Goal: Subscribe to service/newsletter

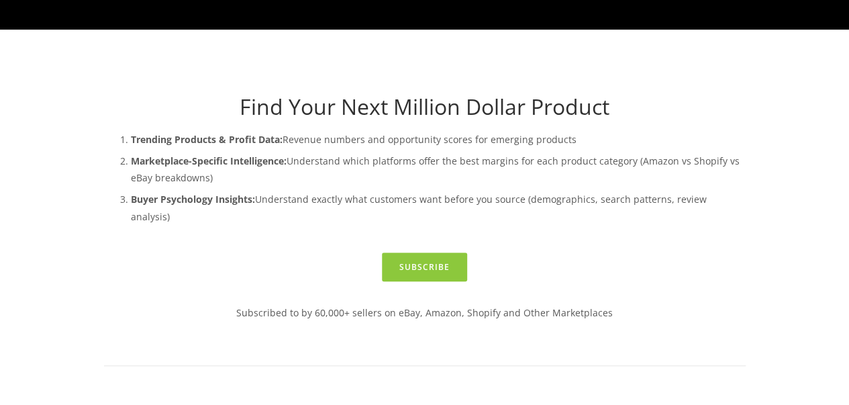
scroll to position [269, 0]
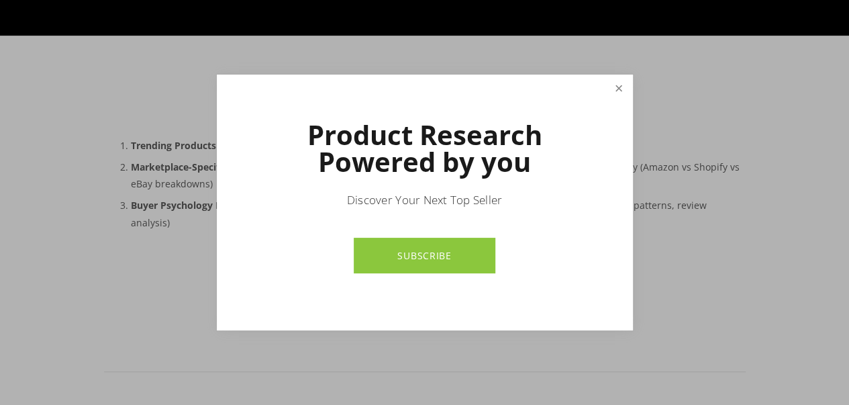
click at [615, 92] on link "Close" at bounding box center [618, 88] width 23 height 23
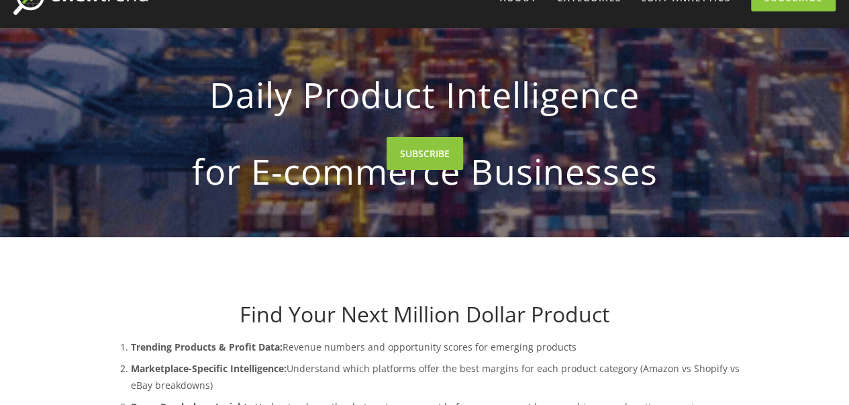
scroll to position [201, 0]
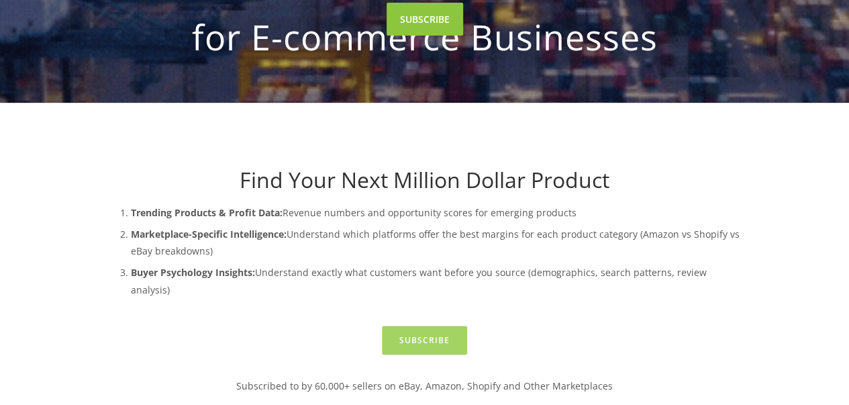
click at [439, 326] on link "Subscribe" at bounding box center [424, 340] width 85 height 29
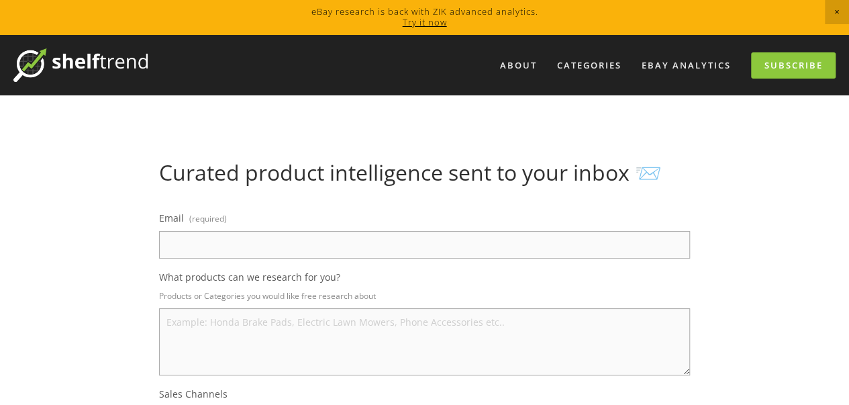
scroll to position [269, 0]
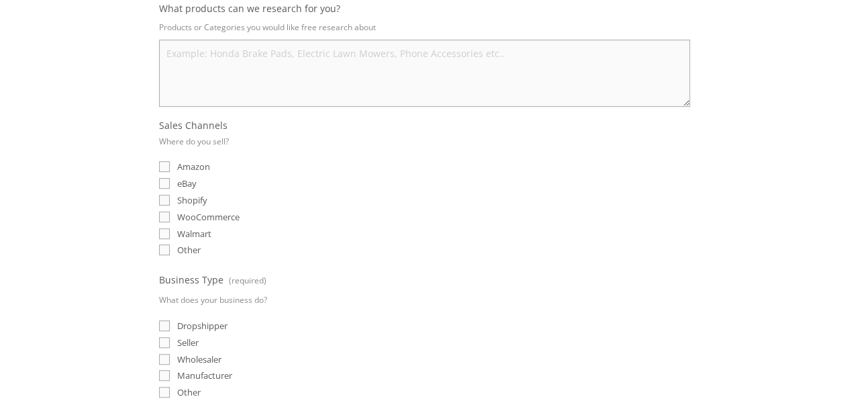
click at [160, 178] on input "eBay" at bounding box center [164, 183] width 11 height 11
checkbox input "true"
click at [165, 320] on input "Dropshipper" at bounding box center [164, 325] width 11 height 11
checkbox input "true"
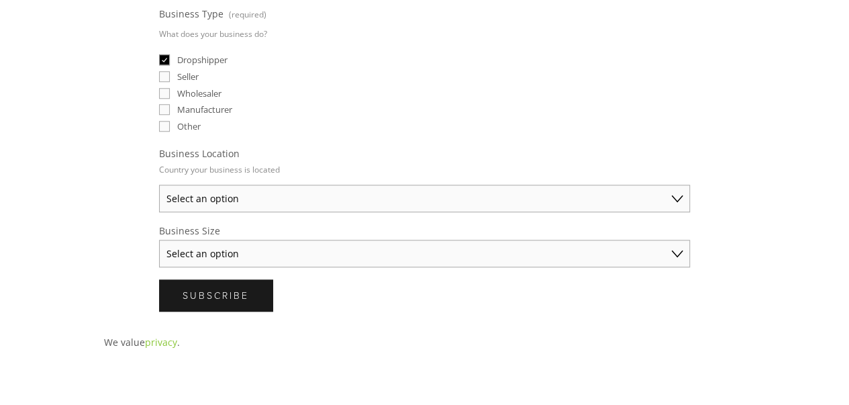
scroll to position [537, 0]
click at [269, 193] on select "Select an option Australia United States United Kingdom China Japan Germany Can…" at bounding box center [424, 196] width 531 height 28
select select "United States"
click at [159, 182] on select "Select an option Australia United States United Kingdom China Japan Germany Can…" at bounding box center [424, 196] width 531 height 28
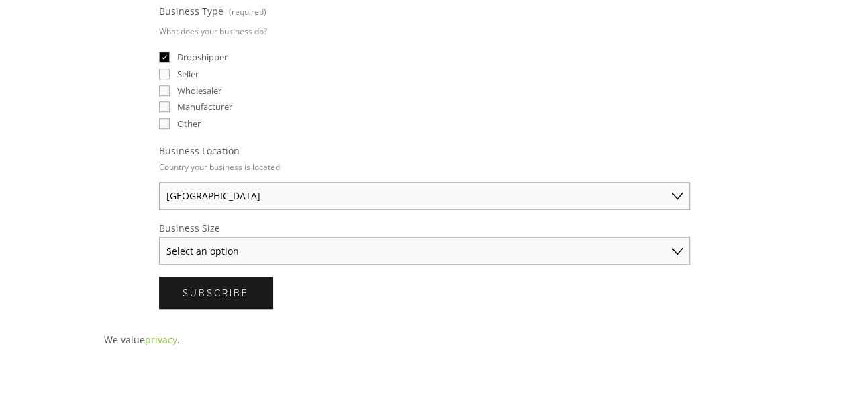
click at [325, 248] on select "Select an option Solo Merchant (under $50K annual sales) Small Business ($50K -…" at bounding box center [424, 251] width 531 height 28
click at [504, 246] on select "Select an option Solo Merchant (under $50K annual sales) Small Business ($50K -…" at bounding box center [424, 251] width 531 height 28
select select "Small Business ($50K - $250K annual sales)"
click at [159, 237] on select "Select an option Solo Merchant (under $50K annual sales) Small Business ($50K -…" at bounding box center [424, 251] width 531 height 28
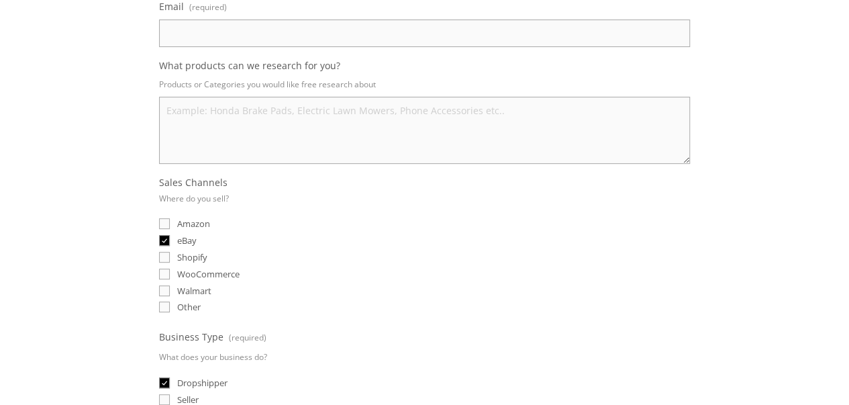
scroll to position [134, 0]
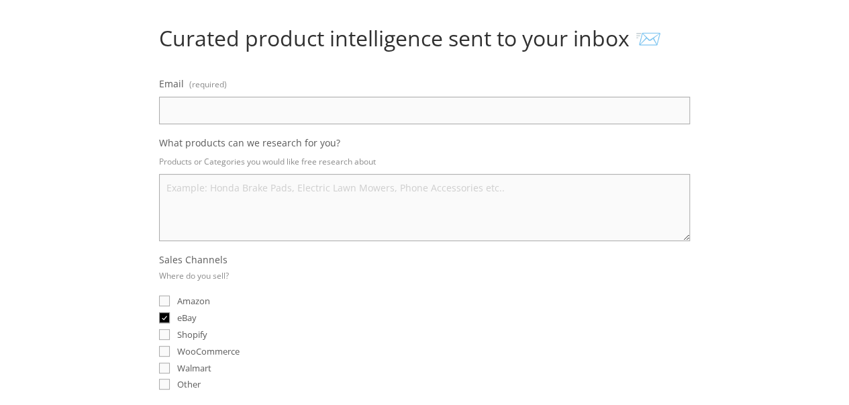
click at [228, 108] on input "Email (required)" at bounding box center [424, 111] width 531 height 28
paste input "mdbaniislam408@gmail.com"
type input "mdbaniislam408@gmail.com"
click at [219, 198] on textarea "What products can we research for you?" at bounding box center [424, 207] width 531 height 67
click at [209, 211] on textarea "What products can we research for you?" at bounding box center [424, 207] width 531 height 67
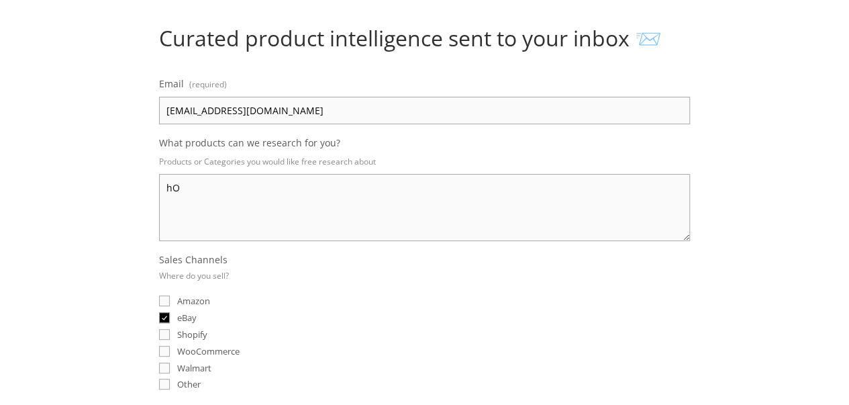
type textarea "h"
click at [267, 183] on textarea "Home and Garden, Grosery item" at bounding box center [424, 207] width 531 height 67
click at [316, 189] on textarea "Home and Garden, Grocery item" at bounding box center [424, 207] width 531 height 67
click at [568, 190] on textarea "Home and Garden, Grocery item ,Cosmetic ,Parts, Medicine ,Drinks, Pad and napki…" at bounding box center [424, 207] width 531 height 67
click at [602, 189] on textarea "Home and Garden, Grocery item ,Cosmetic ,Parts, Medicine ,Drinks, Pad and napki…" at bounding box center [424, 207] width 531 height 67
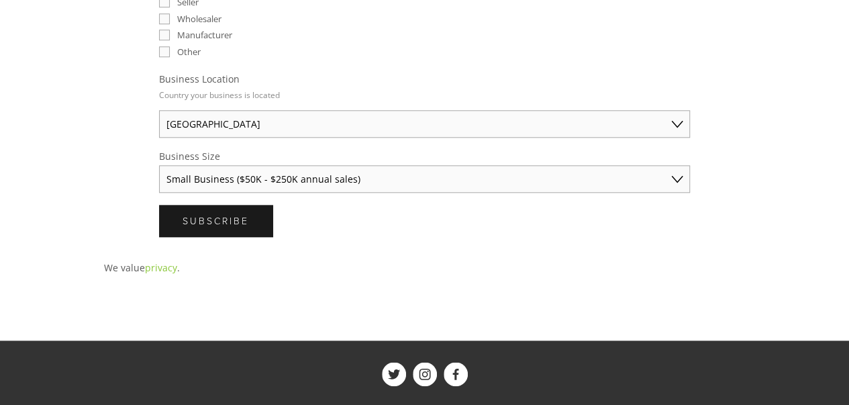
scroll to position [470, 0]
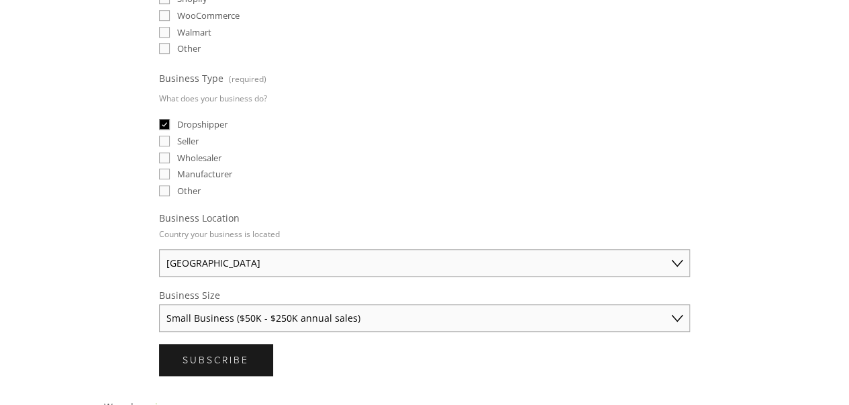
type textarea "Home and Garden, Grocery item ,Cosmetic ,Parts, Medicine ,Drinks, Pad and napki…"
click at [166, 136] on input "Seller" at bounding box center [164, 141] width 11 height 11
click at [165, 136] on input "Seller" at bounding box center [164, 141] width 11 height 11
checkbox input "false"
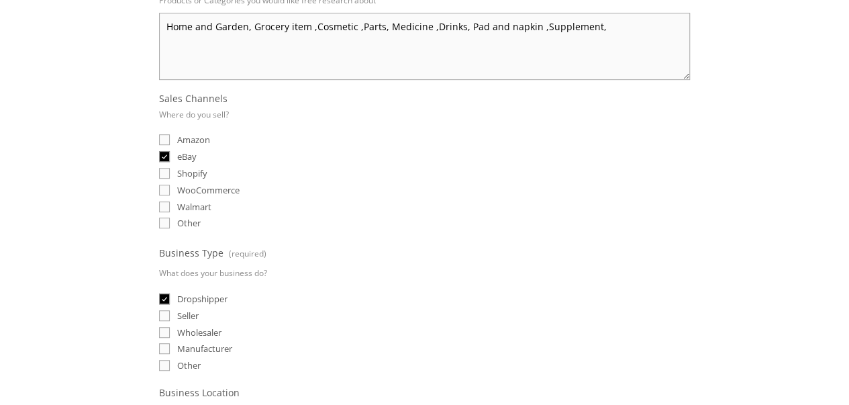
scroll to position [0, 0]
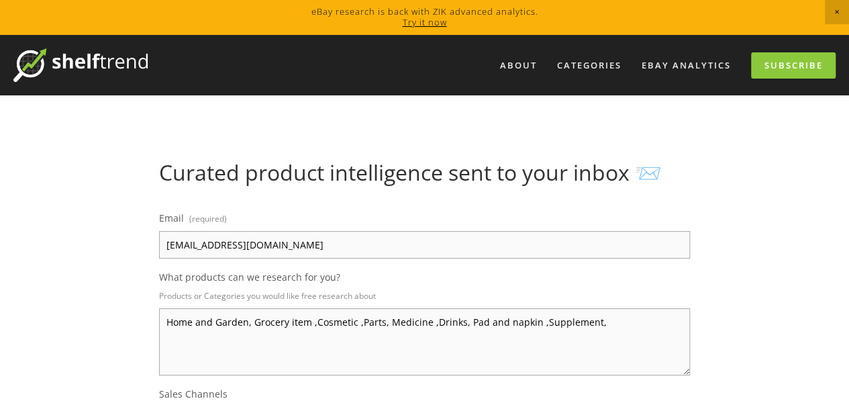
click at [629, 319] on textarea "Home and Garden, Grocery item ,Cosmetic ,Parts, Medicine ,Drinks, Pad and napki…" at bounding box center [424, 341] width 531 height 67
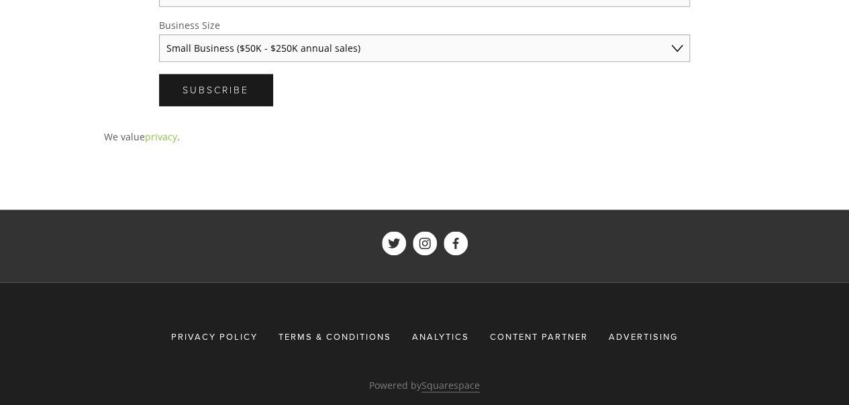
scroll to position [765, 0]
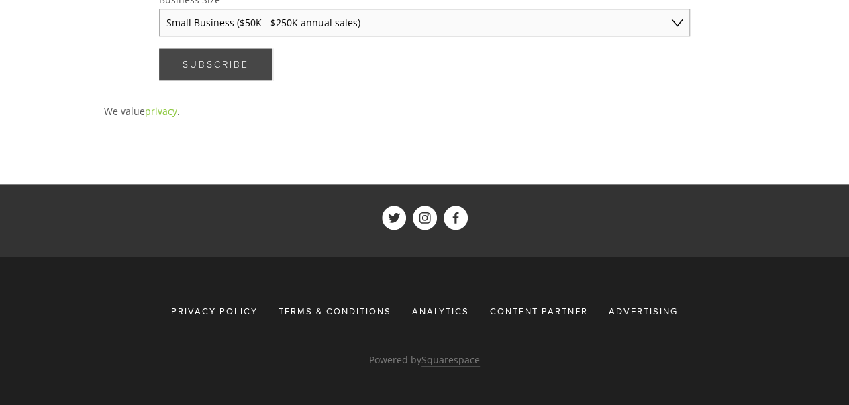
type textarea "Home and Garden, Grocery item ,Cosmetic ,Parts, Medicine ,Drinks, Pad and napki…"
click at [199, 50] on button "Subscribe Subscribe" at bounding box center [215, 64] width 113 height 32
click at [219, 62] on span "Submitting" at bounding box center [220, 64] width 74 height 13
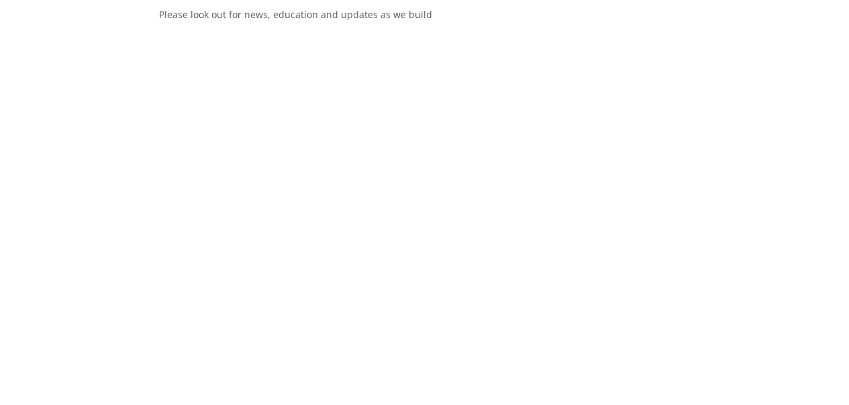
scroll to position [0, 0]
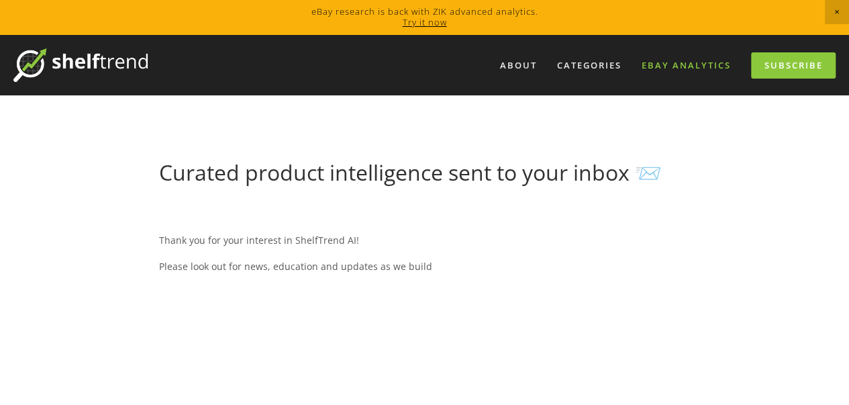
click at [706, 70] on link "eBay Analytics" at bounding box center [686, 65] width 107 height 22
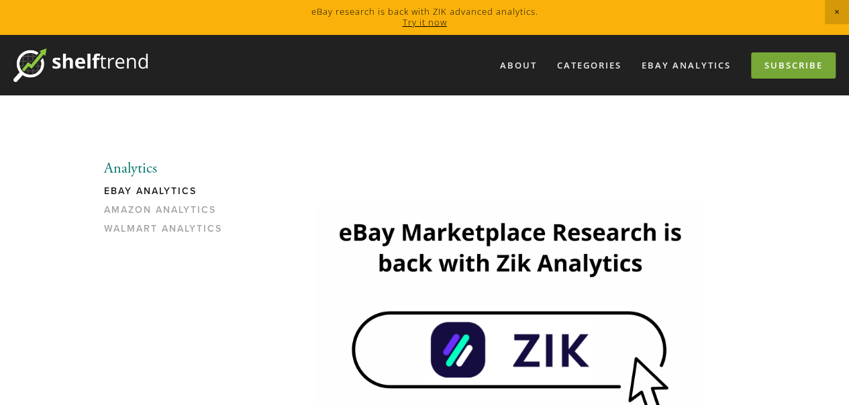
click at [808, 64] on link "Subscribe" at bounding box center [793, 65] width 85 height 26
